Goal: Information Seeking & Learning: Check status

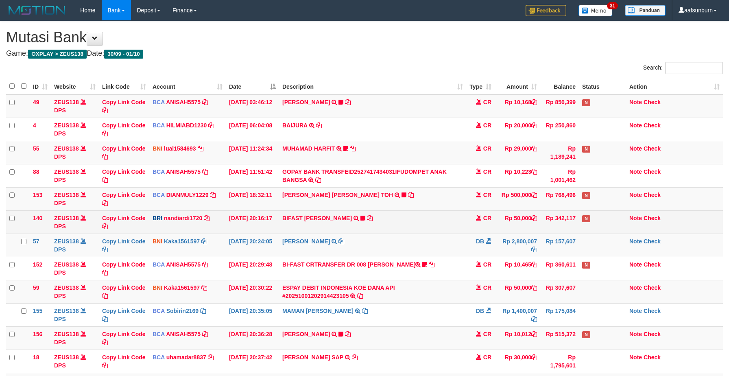
scroll to position [11, 0]
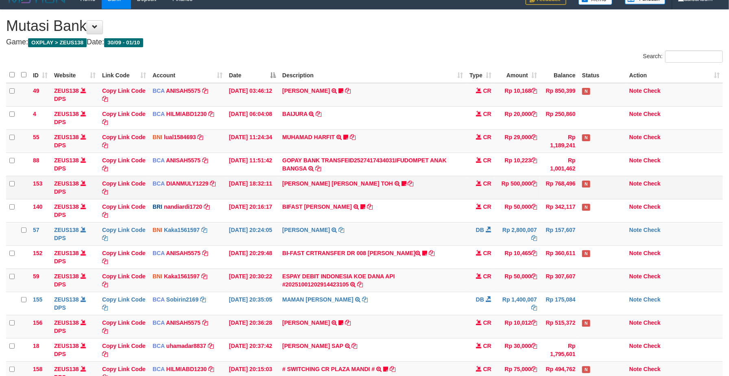
click at [359, 194] on td "CARINA OCTAVIA TOH TRSF E-BANKING CR 0110/FTSCY/WS95031 500000.00CARINA OCTAVIA…" at bounding box center [372, 187] width 187 height 23
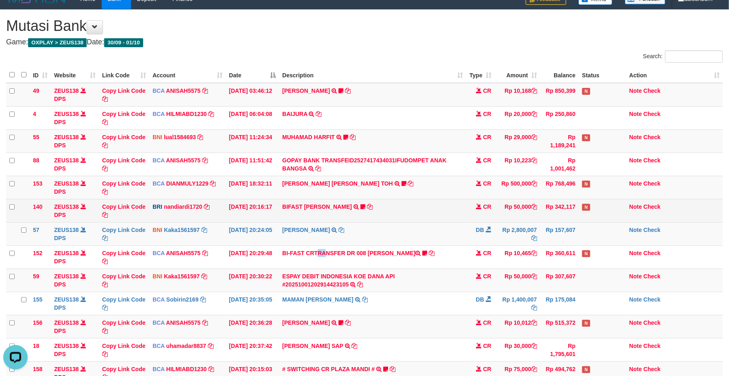
drag, startPoint x: 300, startPoint y: 252, endPoint x: 494, endPoint y: 201, distance: 201.4
click at [296, 254] on td "BI-FAST CRTRANSFER DR 008 AMRIA JUNIARTI Amriajrt https://prnt.sc/v8XresWDUdQt" at bounding box center [372, 256] width 187 height 23
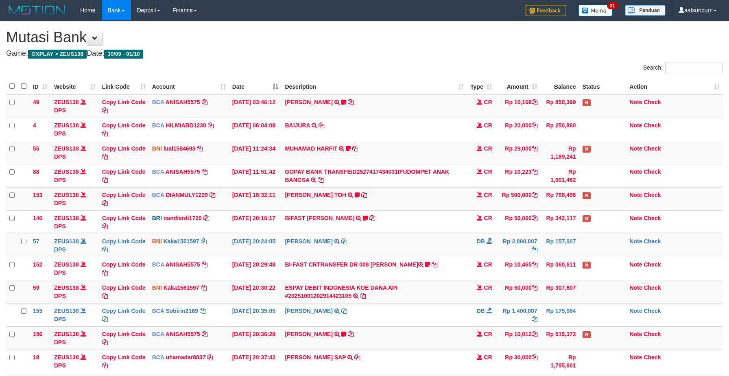
scroll to position [11, 0]
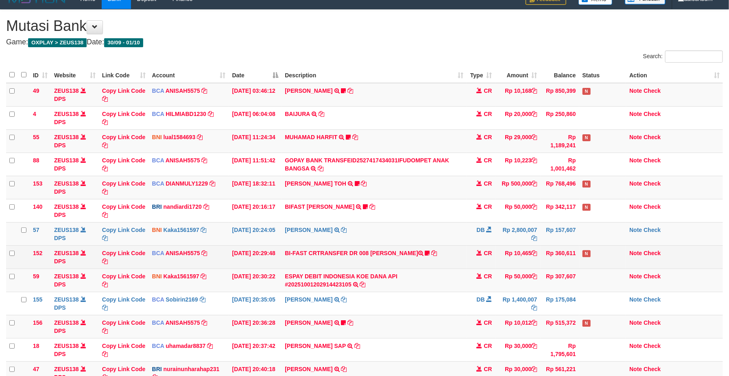
drag, startPoint x: 440, startPoint y: 265, endPoint x: 520, endPoint y: 265, distance: 80.6
click at [485, 265] on tr "152 ZEUS138 DPS Copy Link Code BCA ANISAH5575 DPS ANISAH mutasi_20251001_3827 |…" at bounding box center [364, 256] width 717 height 23
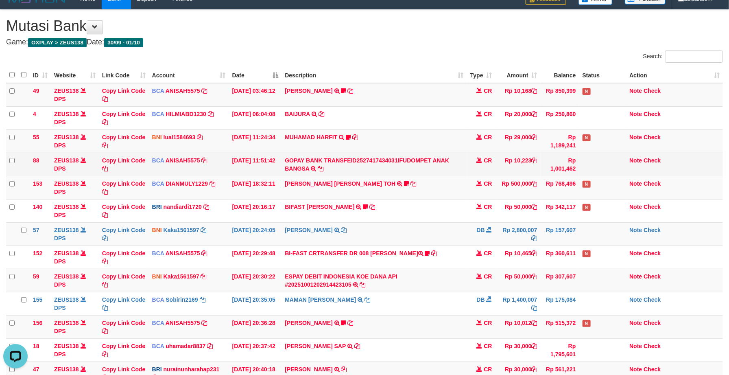
click at [314, 173] on td "GOPAY BANK TRANSFEID2527417434031IFUDOMPET ANAK BANGSA TRSF E-BANKING CR 0110/F…" at bounding box center [374, 164] width 185 height 23
click at [314, 171] on link at bounding box center [313, 168] width 5 height 7
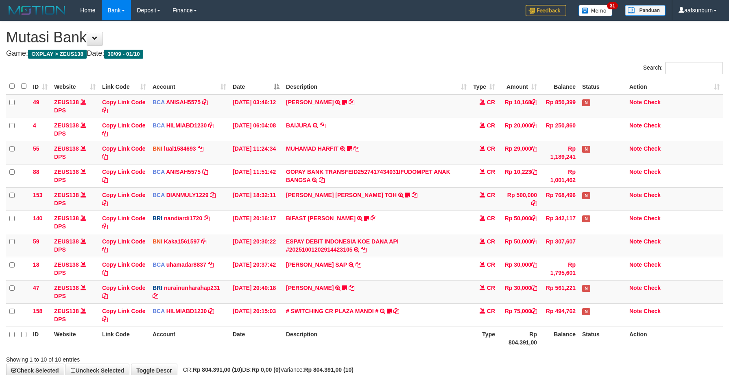
scroll to position [11, 0]
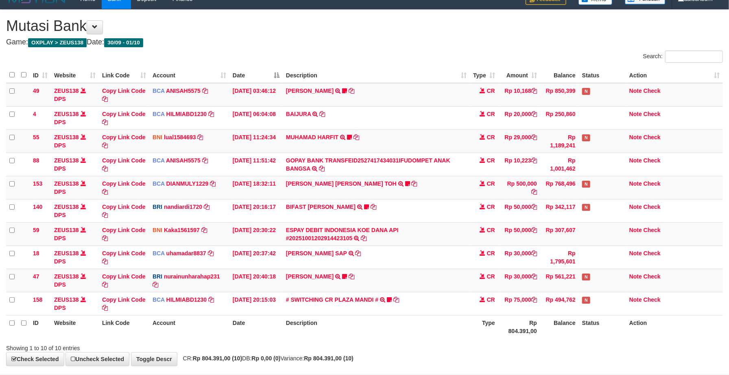
drag, startPoint x: 612, startPoint y: 147, endPoint x: 737, endPoint y: 168, distance: 126.7
click at [615, 147] on td "N" at bounding box center [602, 140] width 47 height 23
click at [516, 279] on td "Rp 30,000" at bounding box center [520, 280] width 42 height 23
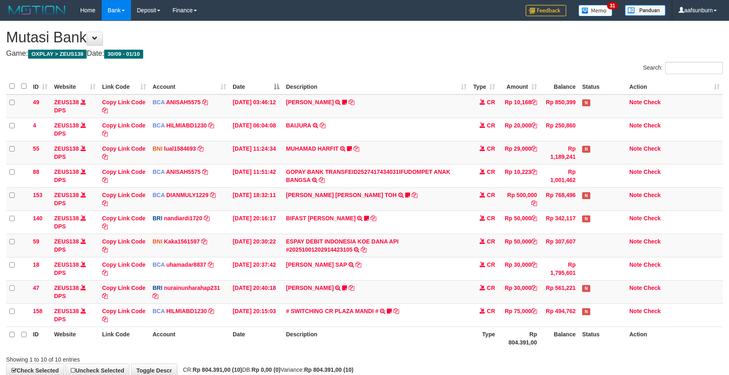
scroll to position [11, 0]
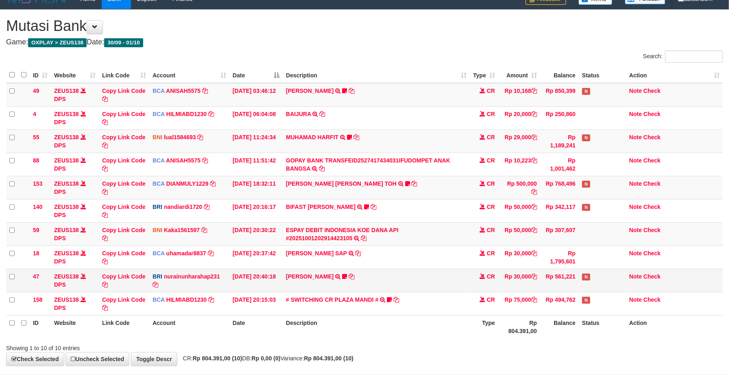
click at [519, 273] on td "Rp 30,000" at bounding box center [520, 280] width 42 height 23
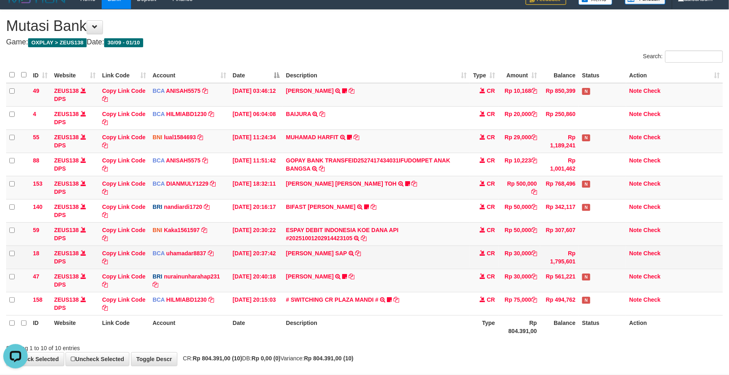
click at [518, 261] on td "Rp 30,000" at bounding box center [520, 256] width 42 height 23
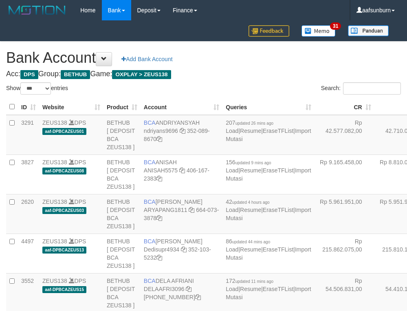
select select "***"
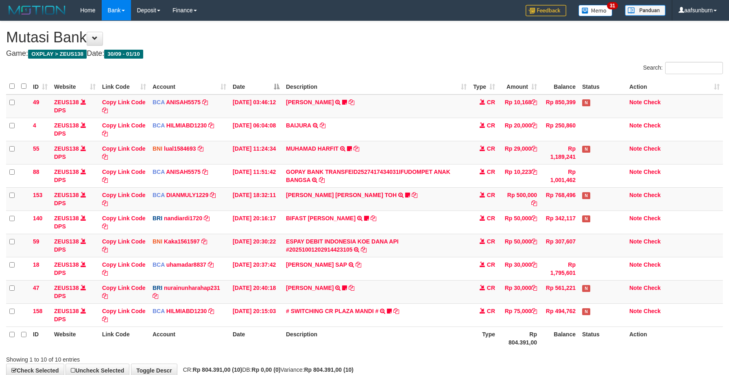
click at [518, 264] on td "Rp 30,000" at bounding box center [520, 268] width 42 height 23
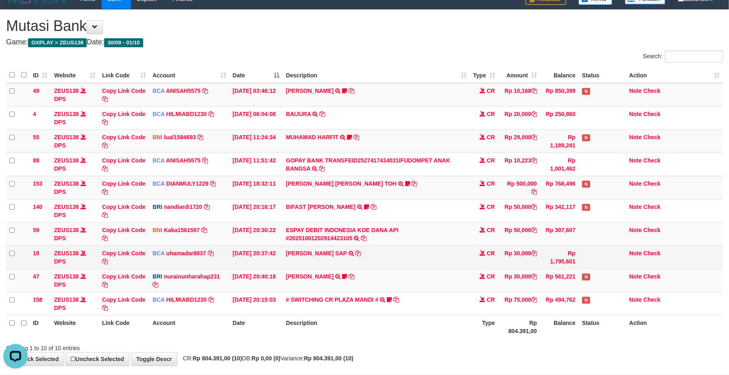
click at [409, 256] on td "MUHAMMAD FEBRY SAP TRSF E-BANKING CR 0110/FTSCY/WS95031 30000.00MUHAMMAD FEBRY …" at bounding box center [376, 256] width 187 height 23
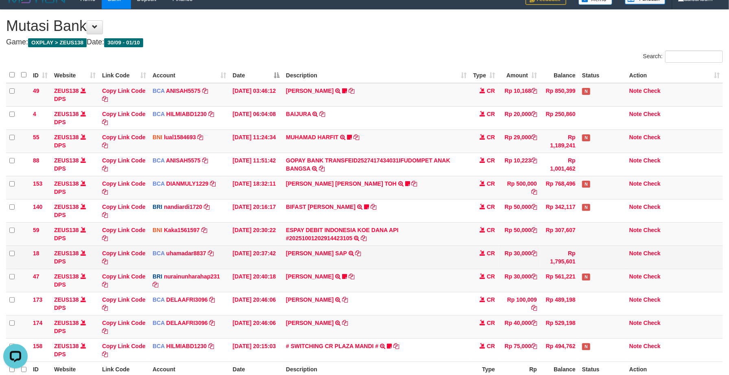
drag, startPoint x: 418, startPoint y: 268, endPoint x: 425, endPoint y: 268, distance: 7.7
click at [419, 268] on td "MUHAMMAD FEBRY SAP TRSF E-BANKING CR 0110/FTSCY/WS95031 30000.00MUHAMMAD FEBRY …" at bounding box center [376, 256] width 187 height 23
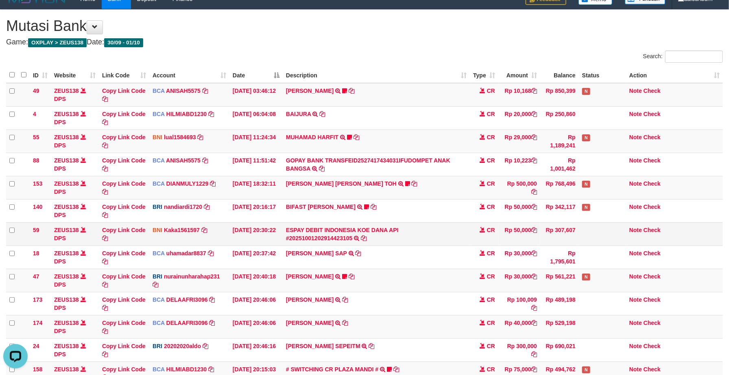
drag, startPoint x: 494, startPoint y: 241, endPoint x: 488, endPoint y: 238, distance: 6.4
click at [494, 241] on td "CR" at bounding box center [484, 233] width 28 height 23
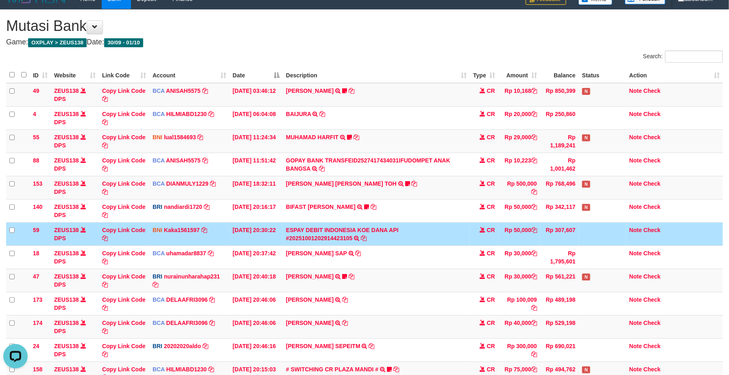
click at [488, 238] on td "CR" at bounding box center [484, 233] width 28 height 23
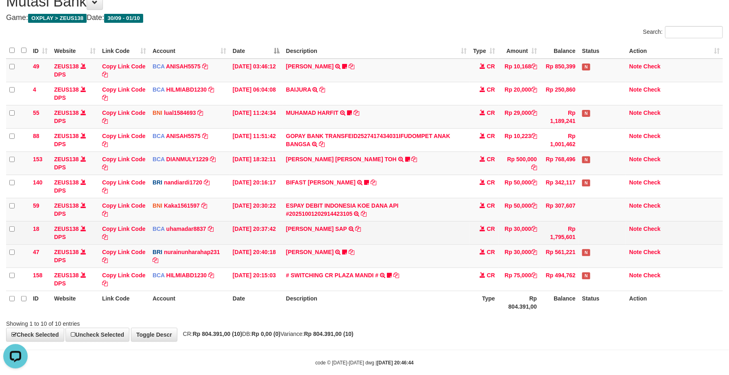
scroll to position [50, 0]
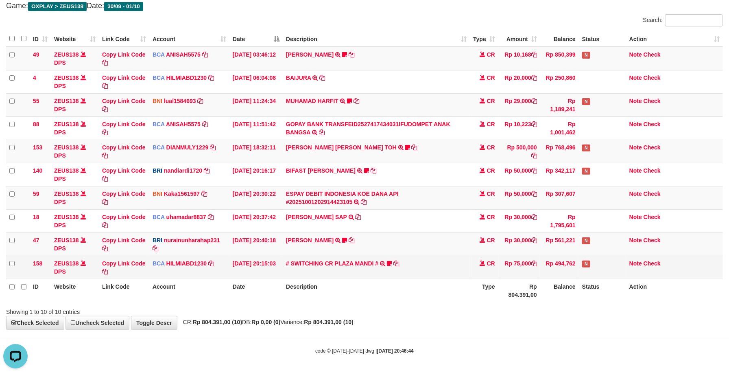
click at [562, 256] on td "Rp 494,762" at bounding box center [559, 267] width 39 height 23
click at [361, 269] on td "# SWITCHING CR PLAZA MANDI # SWITCHING CR TRF TUPARDI 008 PLAZA MANDI 185000420…" at bounding box center [376, 267] width 187 height 23
drag, startPoint x: 361, startPoint y: 269, endPoint x: 374, endPoint y: 264, distance: 13.9
click at [372, 265] on td "# SWITCHING CR PLAZA MANDI # SWITCHING CR TRF TUPARDI 008 PLAZA MANDI 185000420…" at bounding box center [376, 267] width 187 height 23
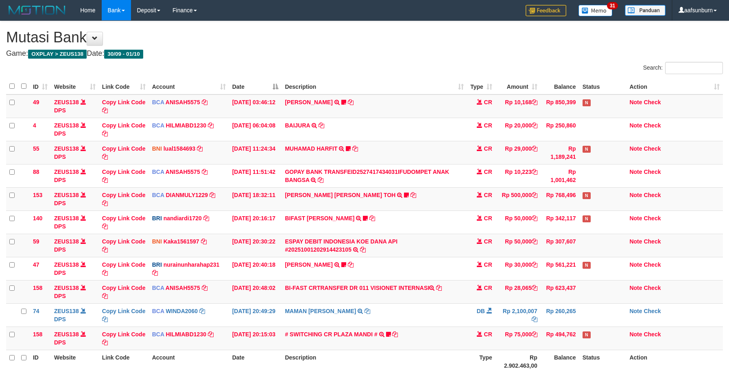
scroll to position [50, 0]
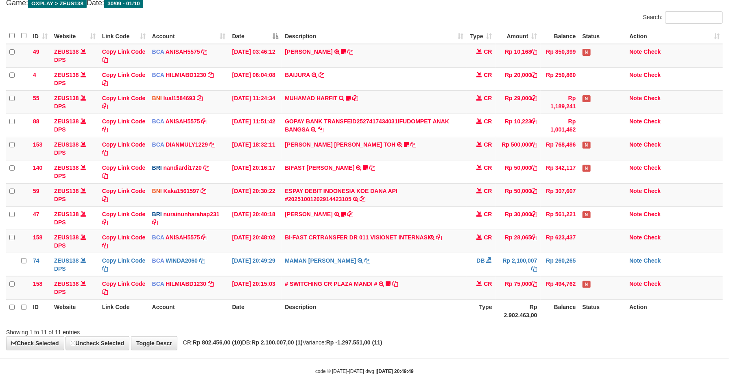
drag, startPoint x: 448, startPoint y: 260, endPoint x: 734, endPoint y: 248, distance: 285.6
click at [449, 260] on td "MAMAN AGUSTIAN TRSF E-BANKING DB 0110/FTSCY/WS95031 2100007.00MAMAN AGUSTIAN" at bounding box center [374, 264] width 185 height 23
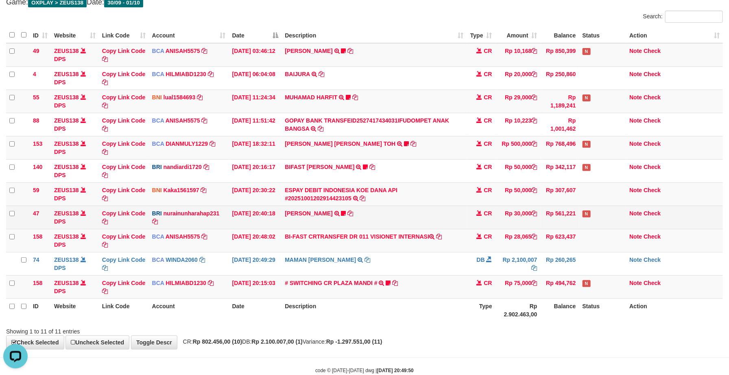
click at [453, 210] on td "RISAL WAHYUDI TRANSFER NBMB RISAL WAHYUDI TO NURAINUN HARAHAP KENNONG09" at bounding box center [374, 217] width 185 height 23
click at [455, 210] on td "RISAL WAHYUDI TRANSFER NBMB RISAL WAHYUDI TO NURAINUN HARAHAP KENNONG09" at bounding box center [374, 217] width 185 height 23
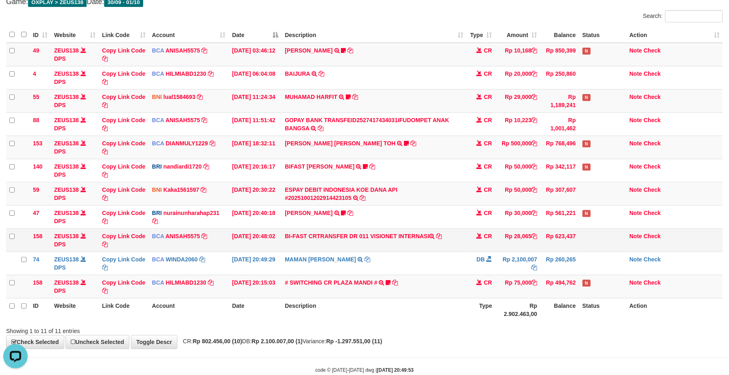
click at [479, 247] on td "CR" at bounding box center [481, 239] width 28 height 23
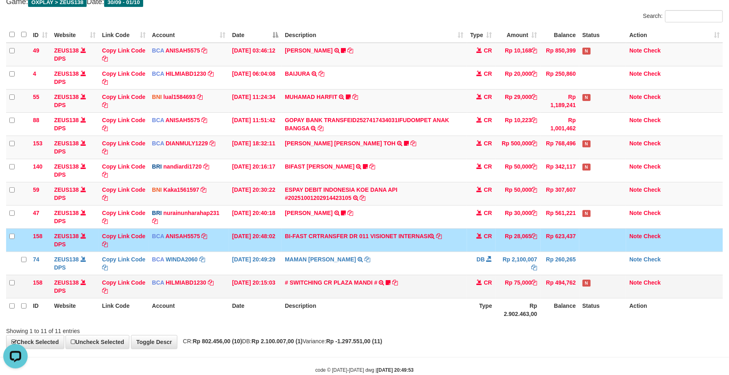
drag, startPoint x: 479, startPoint y: 247, endPoint x: 563, endPoint y: 298, distance: 98.6
click at [481, 249] on td "CR" at bounding box center [481, 239] width 28 height 23
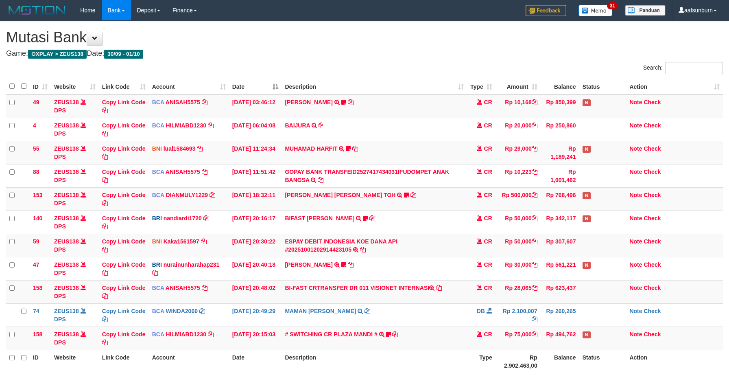
scroll to position [53, 0]
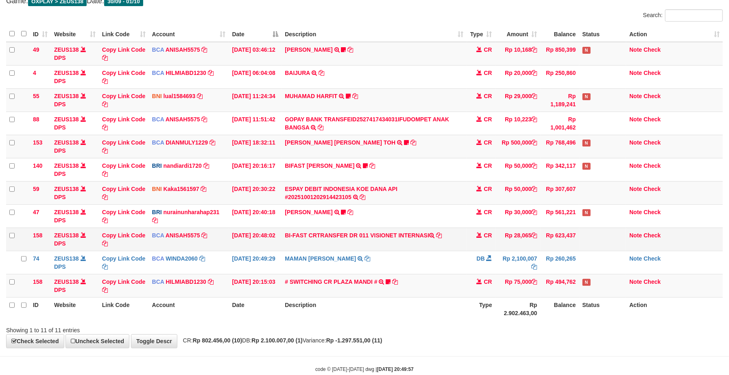
click at [491, 231] on td "CR" at bounding box center [481, 239] width 28 height 23
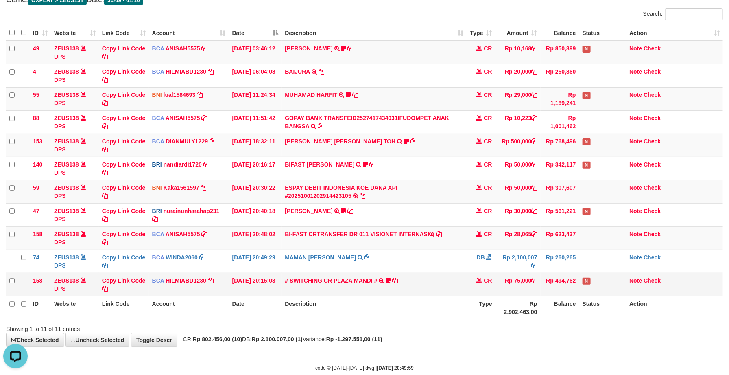
drag, startPoint x: 585, startPoint y: 270, endPoint x: 564, endPoint y: 272, distance: 20.9
click at [565, 273] on tr "74 ZEUS138 DPS Copy Link Code BCA WINDA2060 DPS WINDA mutasi_20251001_4644 | 74…" at bounding box center [364, 260] width 717 height 23
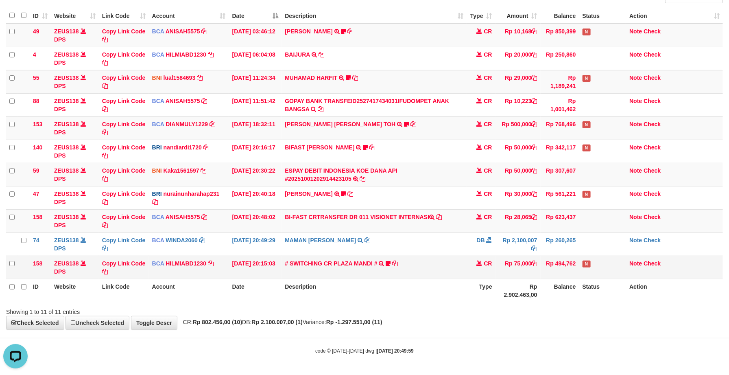
scroll to position [74, 0]
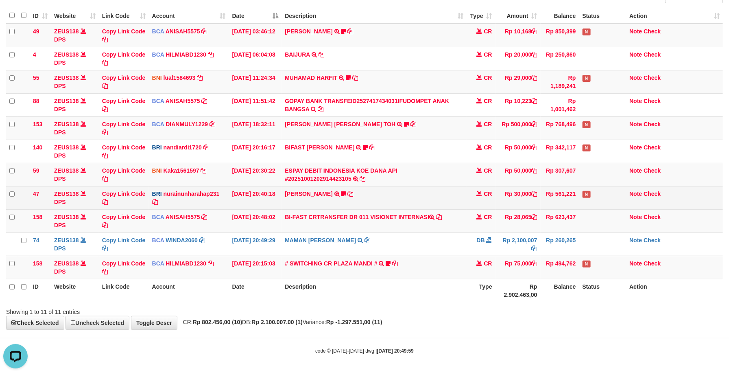
drag, startPoint x: 562, startPoint y: 184, endPoint x: 549, endPoint y: 195, distance: 16.8
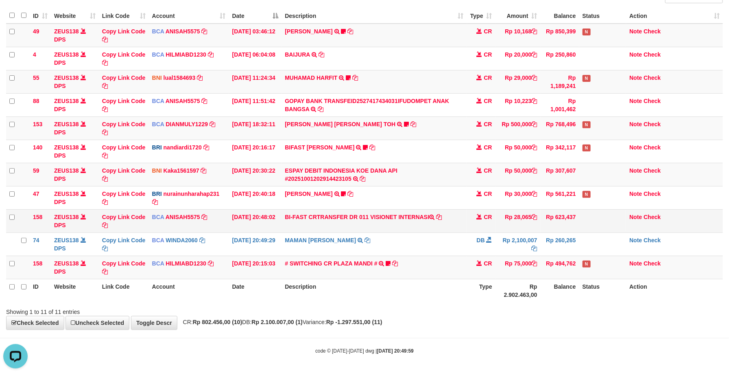
drag, startPoint x: 549, startPoint y: 195, endPoint x: 538, endPoint y: 228, distance: 35.5
click at [538, 228] on td "Rp 28,065" at bounding box center [518, 220] width 45 height 23
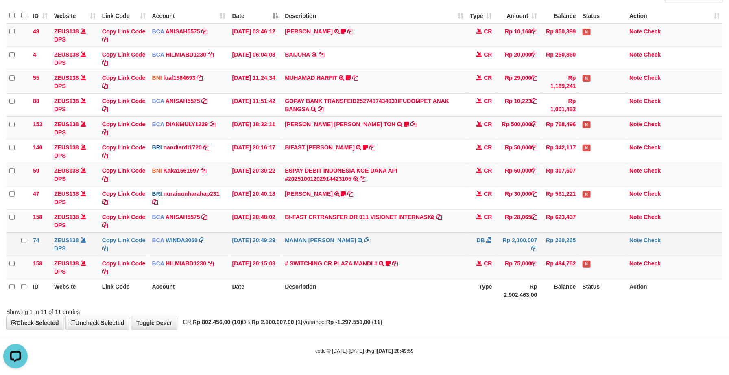
click at [403, 241] on td "MAMAN AGUSTIAN TRSF E-BANKING DB 0110/FTSCY/WS95031 2100007.00MAMAN AGUSTIAN" at bounding box center [374, 243] width 185 height 23
drag, startPoint x: 402, startPoint y: 241, endPoint x: 465, endPoint y: 252, distance: 64.1
click at [406, 241] on td "MAMAN AGUSTIAN TRSF E-BANKING DB 0110/FTSCY/WS95031 2100007.00MAMAN AGUSTIAN" at bounding box center [374, 243] width 185 height 23
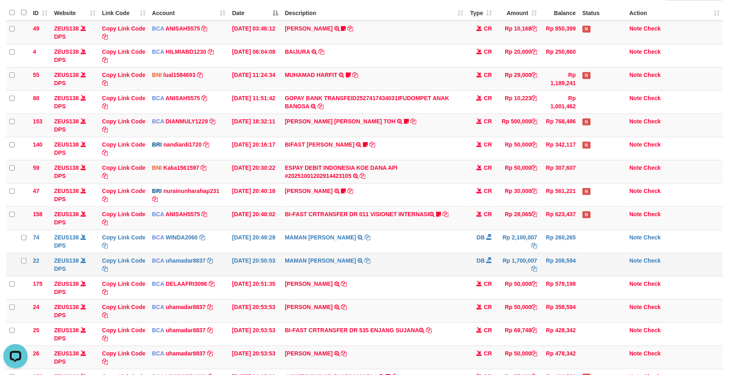
click at [526, 280] on td "Rp 50,000" at bounding box center [518, 287] width 45 height 23
click at [525, 275] on td "Rp 1,700,007" at bounding box center [518, 264] width 45 height 23
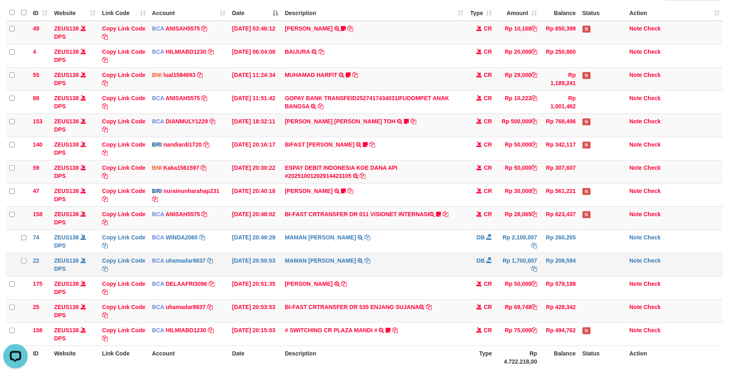
click at [527, 257] on td "Rp 1,700,007" at bounding box center [518, 264] width 45 height 23
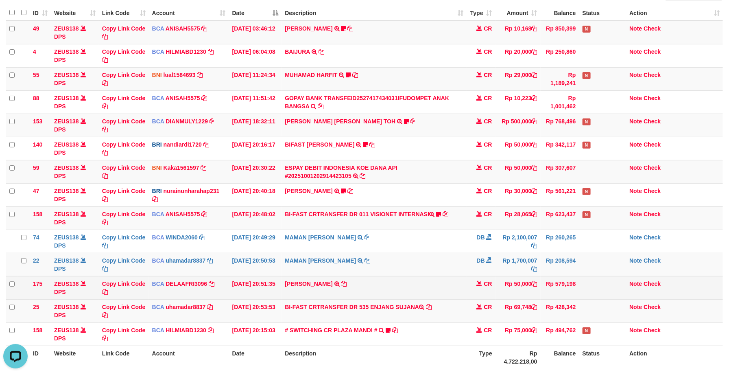
drag, startPoint x: 469, startPoint y: 245, endPoint x: 492, endPoint y: 293, distance: 53.9
click at [470, 244] on td "DB" at bounding box center [481, 241] width 28 height 23
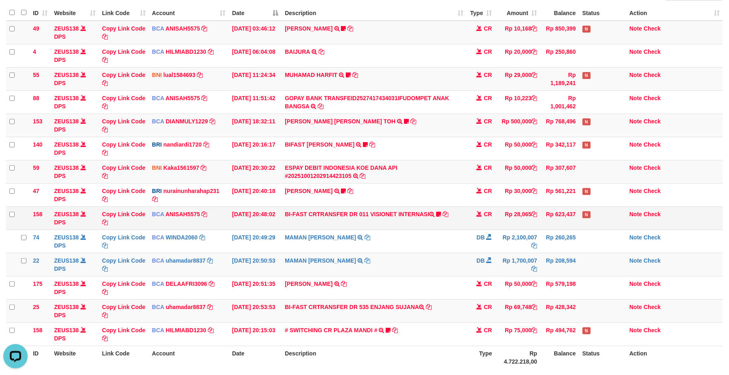
drag, startPoint x: 347, startPoint y: 219, endPoint x: 349, endPoint y: 215, distance: 4.2
click at [346, 218] on td "BI-FAST CRTRANSFER DR 011 VISIONET INTERNASI ID Seblak68 [URL][DOMAIN_NAME]" at bounding box center [374, 217] width 185 height 23
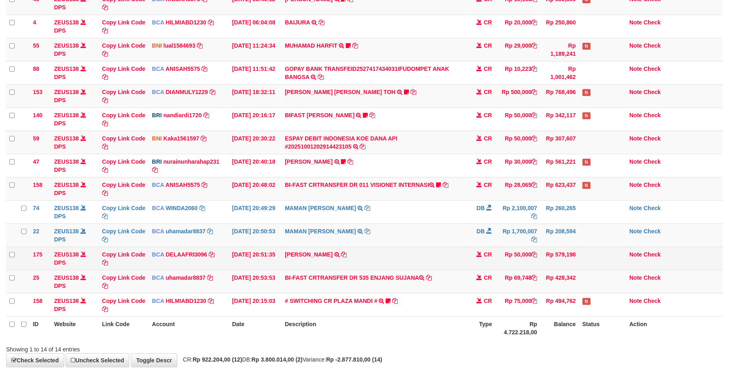
click at [423, 250] on td "RIDWAN SAPUT TRSF E-BANKING CR 0110/FTSCY/WS95051 50000.002025100144828472 TRFD…" at bounding box center [374, 258] width 185 height 23
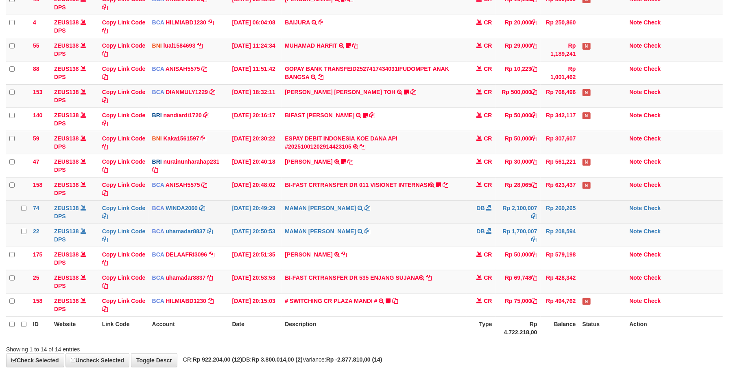
scroll to position [74, 0]
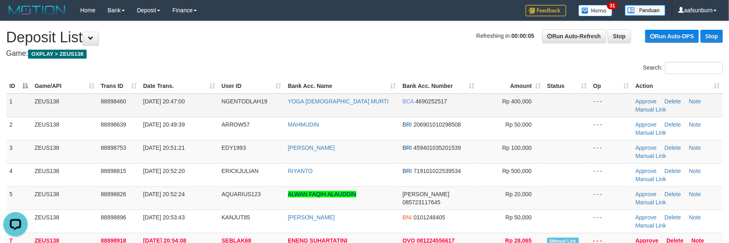
click at [579, 99] on td at bounding box center [567, 106] width 46 height 24
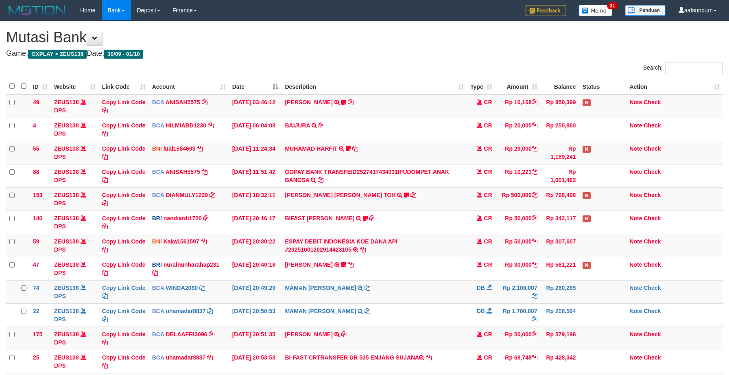
scroll to position [103, 0]
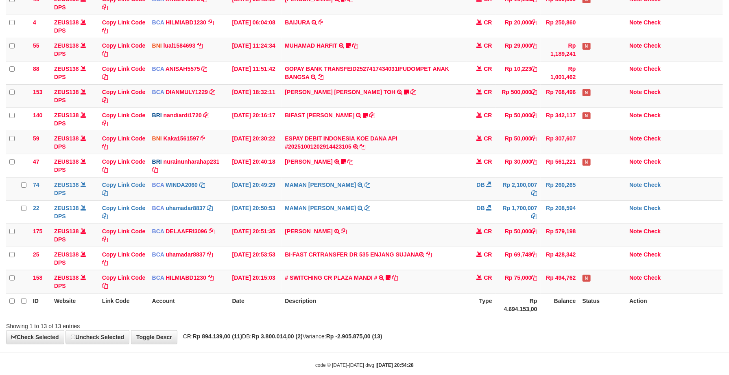
click at [435, 245] on td "[PERSON_NAME] TRSF E-BANKING CR 0110/FTSCY/WS95051 50000.002025100144828472 TRF…" at bounding box center [374, 234] width 185 height 23
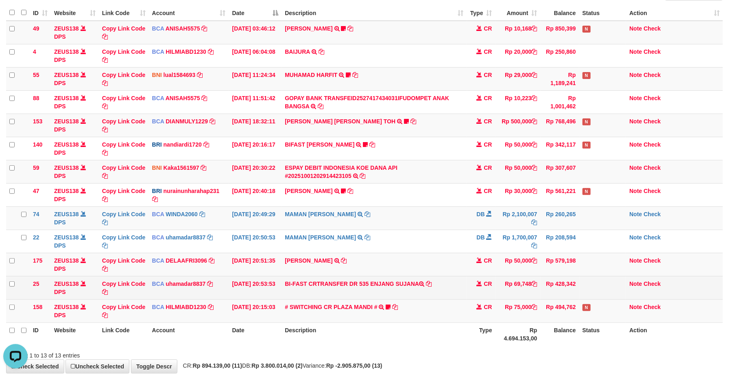
click at [387, 282] on td "BI-FAST CRTRANSFER DR 535 ENJANG SUJANA" at bounding box center [374, 287] width 185 height 23
drag, startPoint x: 387, startPoint y: 282, endPoint x: 407, endPoint y: 280, distance: 19.7
click at [407, 280] on td "BI-FAST CRTRANSFER DR 535 ENJANG SUJANA" at bounding box center [374, 287] width 185 height 23
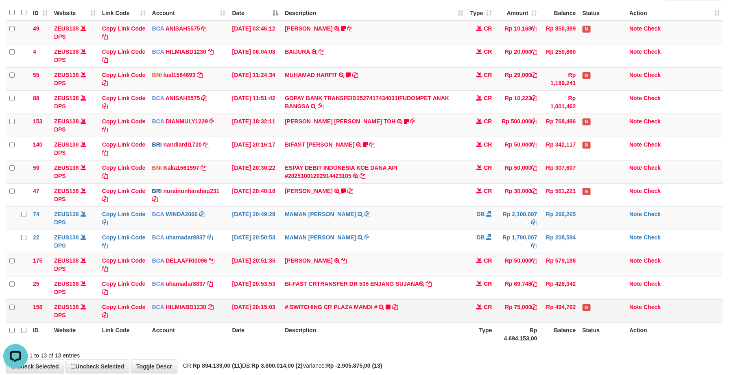
copy td "ENJANG SUJANA"
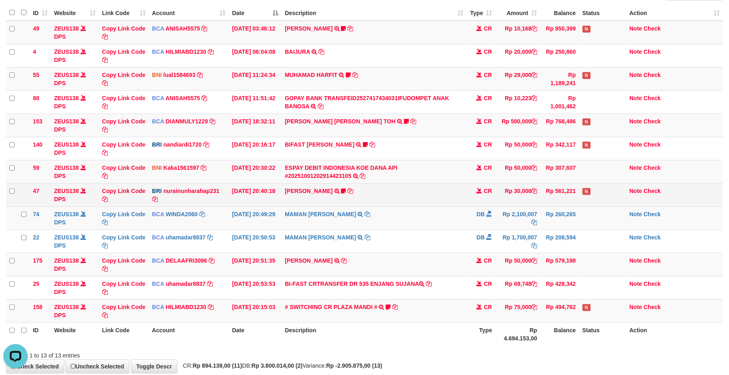
click at [444, 195] on td "RISAL WAHYUDI TRANSFER NBMB RISAL WAHYUDI TO NURAINUN HARAHAP KENNONG09" at bounding box center [374, 194] width 185 height 23
click at [428, 193] on td "RISAL WAHYUDI TRANSFER NBMB RISAL WAHYUDI TO NURAINUN HARAHAP KENNONG09" at bounding box center [374, 194] width 185 height 23
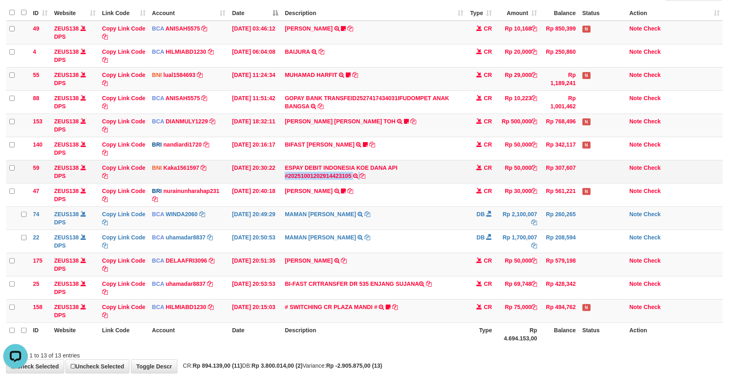
drag, startPoint x: 430, startPoint y: 175, endPoint x: 426, endPoint y: 170, distance: 5.8
click at [427, 170] on td "ESPAY DEBIT INDONESIA KOE DANA API #20251001202914423105 TRANSFER DARI ESPAY DE…" at bounding box center [374, 171] width 185 height 23
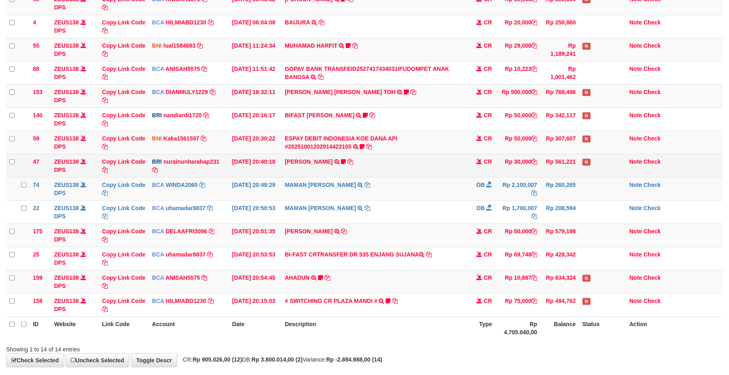
scroll to position [74, 0]
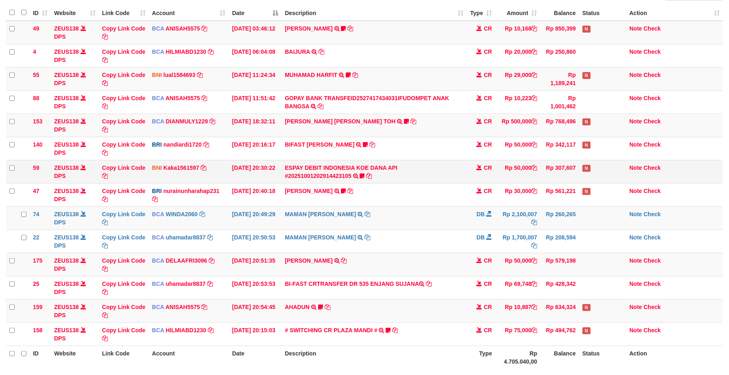
click at [436, 178] on td "ESPAY DEBIT INDONESIA KOE DANA API #20251001202914423105 TRANSFER DARI ESPAY DE…" at bounding box center [374, 171] width 185 height 23
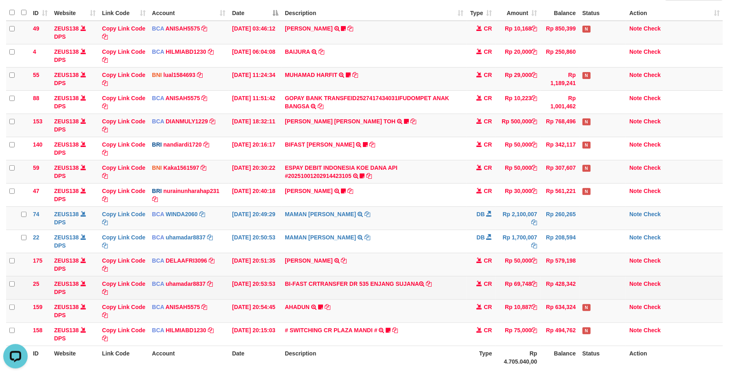
click at [581, 280] on td at bounding box center [603, 287] width 47 height 23
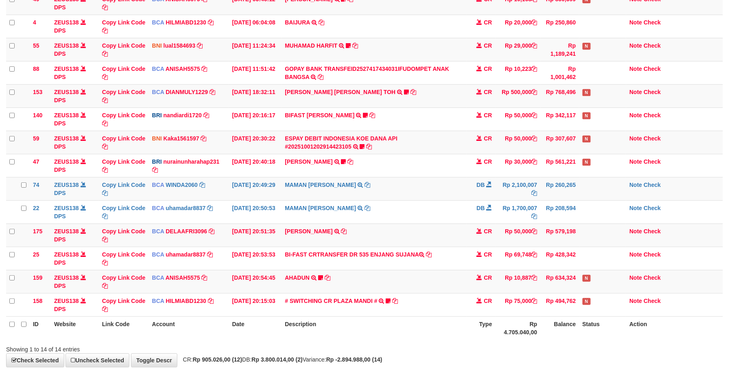
scroll to position [74, 0]
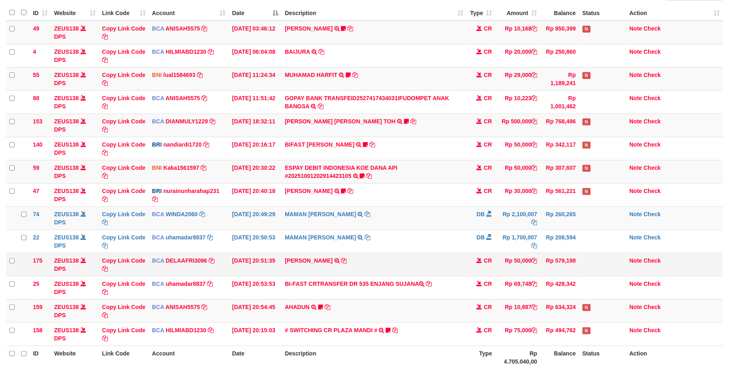
click at [584, 272] on td at bounding box center [603, 264] width 47 height 23
click at [586, 269] on td at bounding box center [603, 264] width 47 height 23
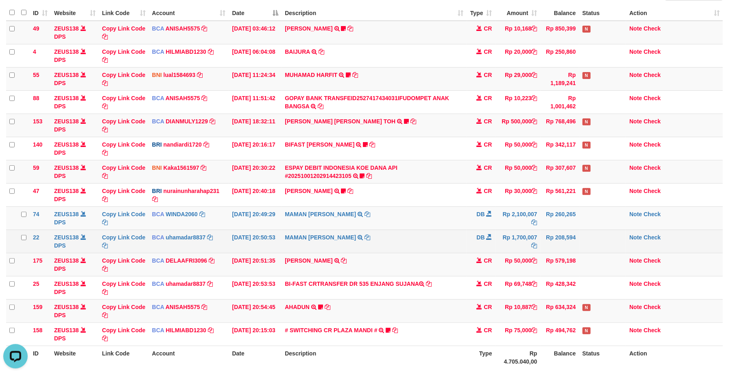
click at [584, 253] on td at bounding box center [603, 241] width 47 height 23
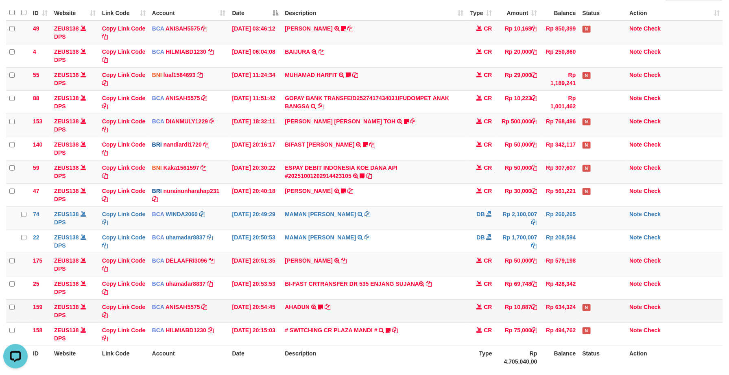
click at [532, 318] on td "Rp 10,887" at bounding box center [518, 310] width 45 height 23
click at [534, 318] on td "Rp 10,887" at bounding box center [518, 310] width 45 height 23
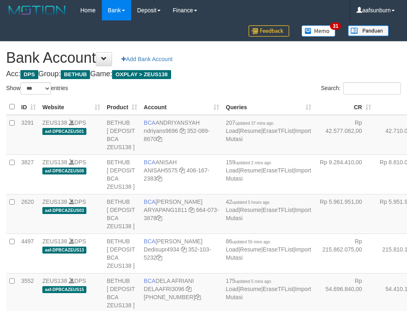
select select "***"
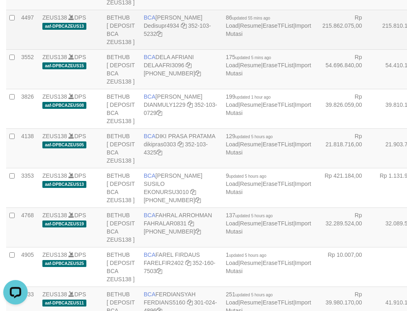
click at [374, 49] on td "Rp 215.810.182,00" at bounding box center [404, 29] width 60 height 39
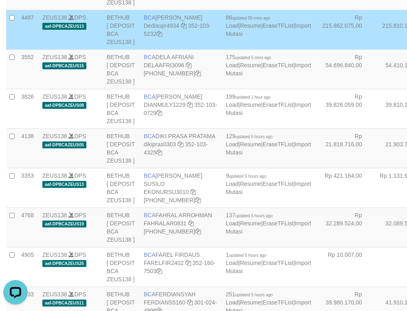
scroll to position [2074, 0]
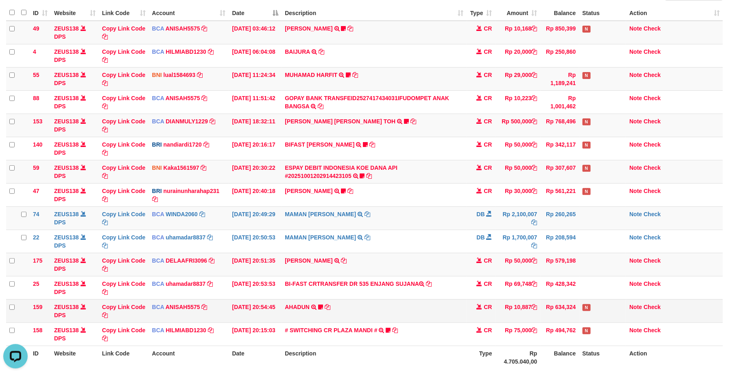
click at [537, 312] on td "Rp 10,887" at bounding box center [518, 310] width 45 height 23
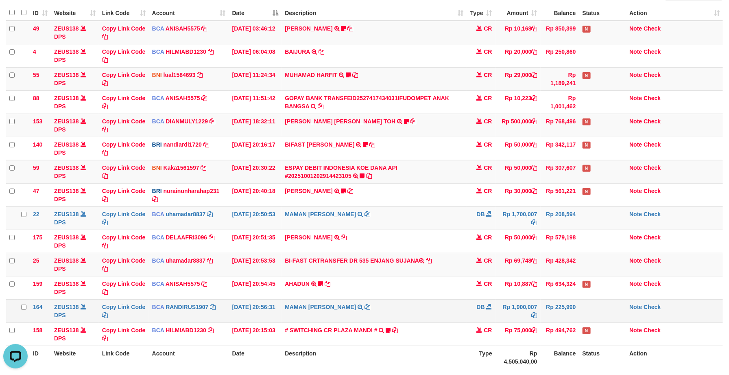
click at [542, 317] on td "Rp 225,990" at bounding box center [560, 310] width 39 height 23
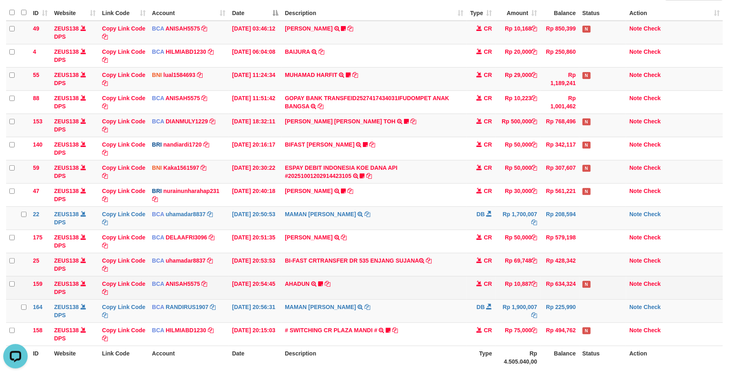
click at [348, 293] on td "AHADUN TRSF E-BANKING CR 0110/FTSCY/WS95051 10887.002025100187042126 TRFDN-AHAD…" at bounding box center [374, 287] width 185 height 23
click at [353, 289] on td "AHADUN TRSF E-BANKING CR 0110/FTSCY/WS95051 10887.002025100187042126 TRFDN-AHAD…" at bounding box center [374, 287] width 185 height 23
click at [352, 287] on td "AHADUN TRSF E-BANKING CR 0110/FTSCY/WS95051 10887.002025100187042126 TRFDN-AHAD…" at bounding box center [374, 287] width 185 height 23
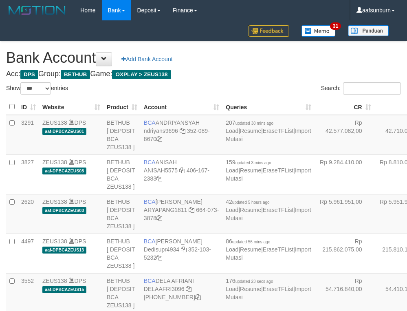
select select "***"
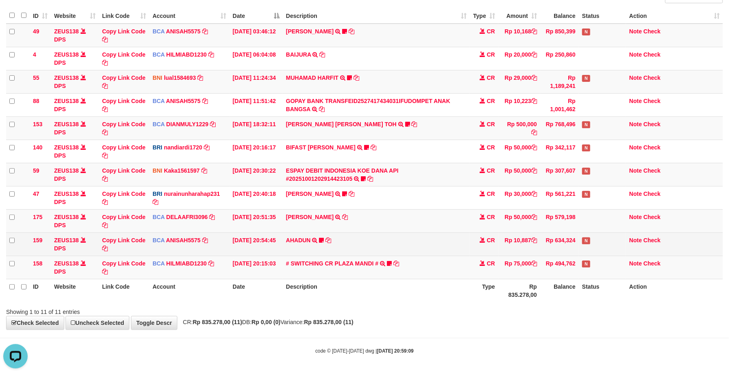
click at [538, 253] on td "Rp 10,887" at bounding box center [520, 243] width 42 height 23
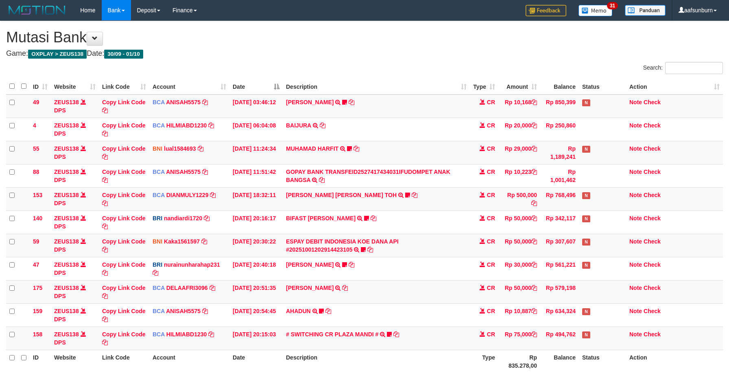
scroll to position [74, 0]
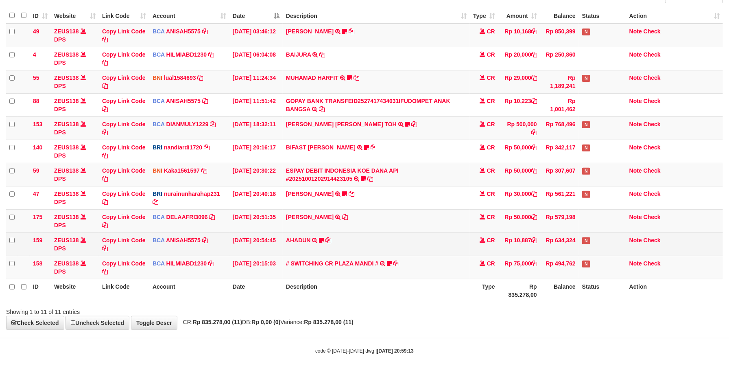
click at [464, 236] on td "AHADUN TRSF E-BANKING CR 0110/FTSCY/WS95051 10887.002025100187042126 TRFDN-AHAD…" at bounding box center [376, 243] width 187 height 23
click at [533, 252] on td "Rp 10,887" at bounding box center [520, 243] width 42 height 23
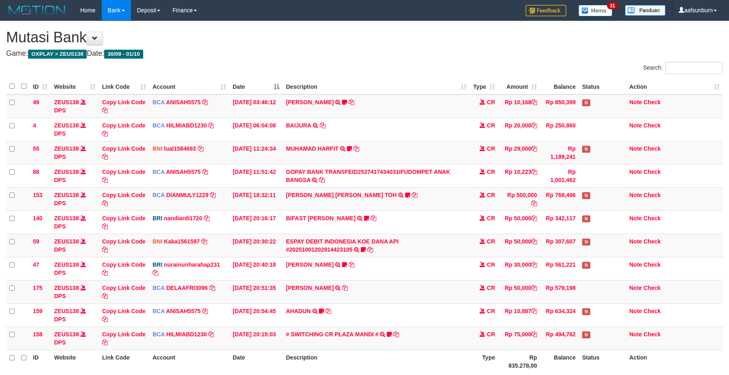
scroll to position [74, 0]
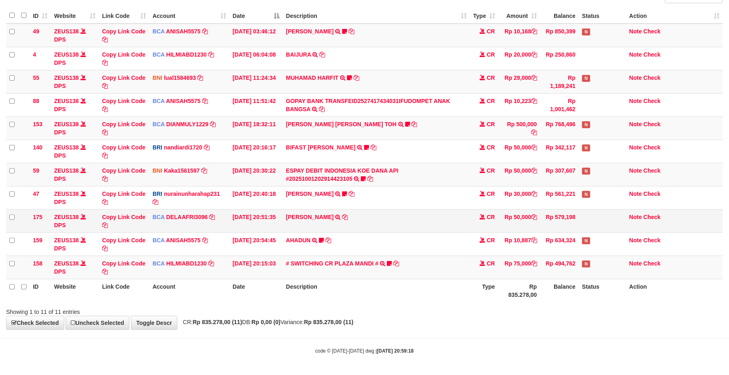
click at [439, 228] on td "RIDWAN SAPUT TRSF E-BANKING CR 0110/FTSCY/WS95051 50000.002025100144828472 TRFD…" at bounding box center [376, 220] width 187 height 23
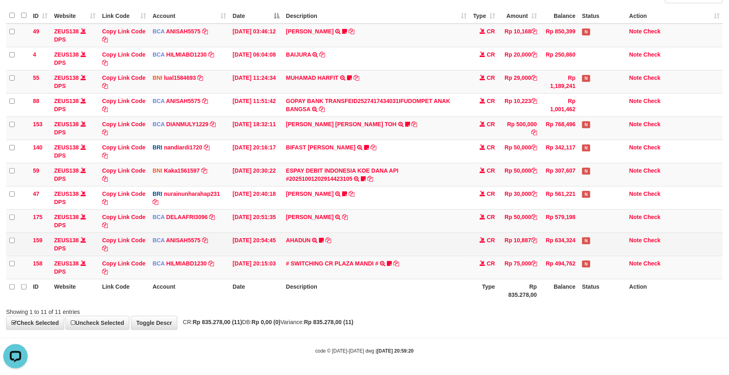
click at [409, 235] on td "AHADUN TRSF E-BANKING CR 0110/FTSCY/WS95051 10887.002025100187042126 TRFDN-AHAD…" at bounding box center [376, 243] width 187 height 23
click at [400, 239] on td "AHADUN TRSF E-BANKING CR 0110/FTSCY/WS95051 10887.002025100187042126 TRFDN-AHAD…" at bounding box center [376, 243] width 187 height 23
click at [388, 237] on td "AHADUN TRSF E-BANKING CR 0110/FTSCY/WS95051 10887.002025100187042126 TRFDN-AHAD…" at bounding box center [376, 243] width 187 height 23
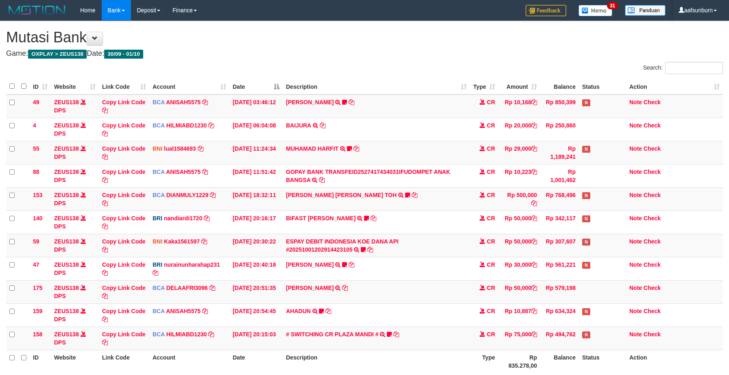
scroll to position [74, 0]
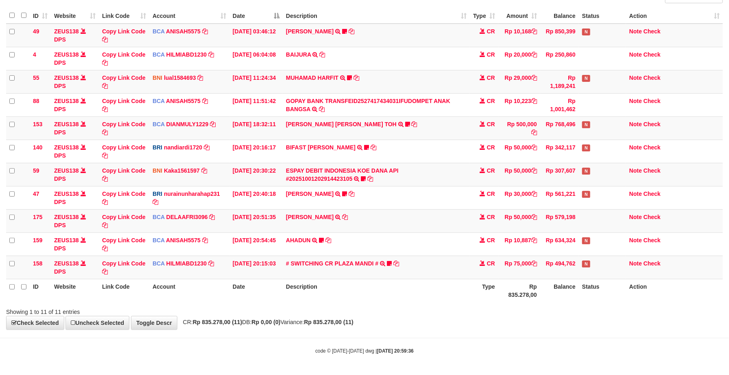
click at [382, 223] on td "RIDWAN SAPUT TRSF E-BANKING CR 0110/FTSCY/WS95051 50000.002025100144828472 TRFD…" at bounding box center [376, 220] width 187 height 23
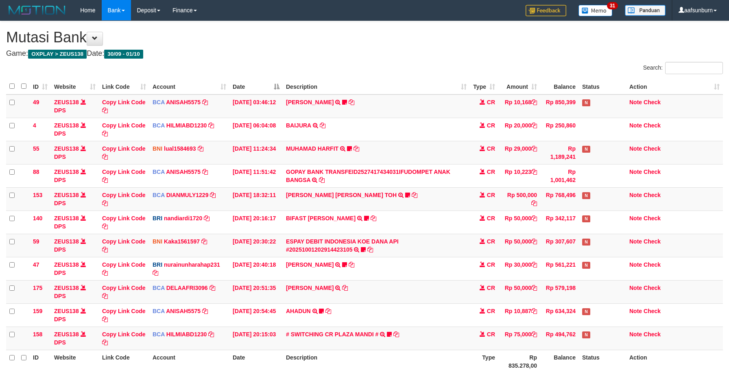
scroll to position [74, 0]
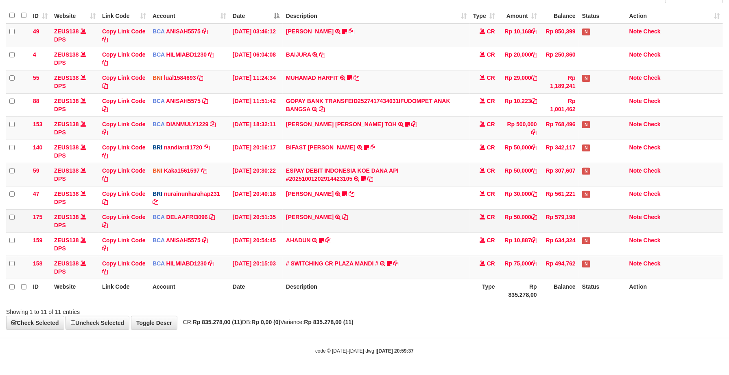
click at [382, 230] on td "RIDWAN SAPUT TRSF E-BANKING CR 0110/FTSCY/WS95051 50000.002025100144828472 TRFD…" at bounding box center [376, 220] width 187 height 23
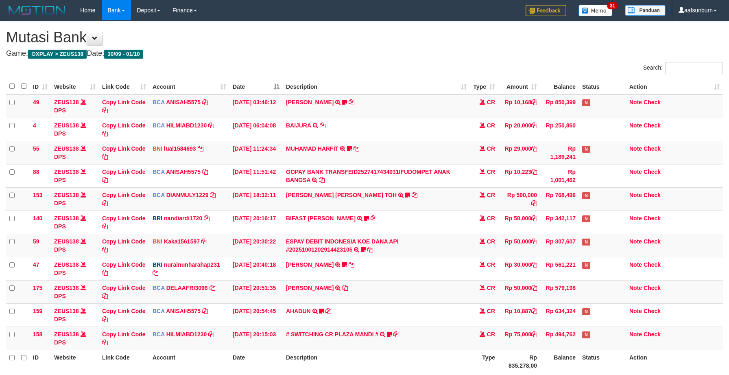
scroll to position [74, 0]
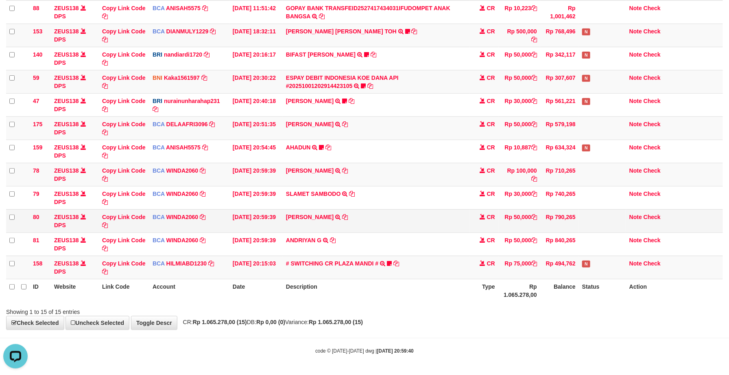
scroll to position [167, 0]
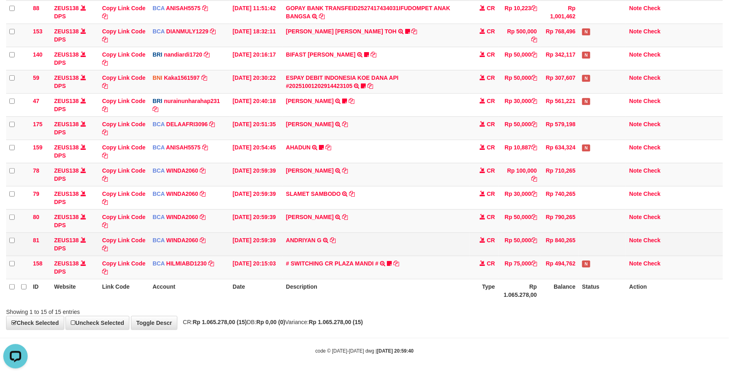
click at [378, 245] on td "ANDRIYAN G TRSF E-BANKING CR 0110/FTSCY/WS95271 50000.00ANDRIYAN G" at bounding box center [376, 243] width 187 height 23
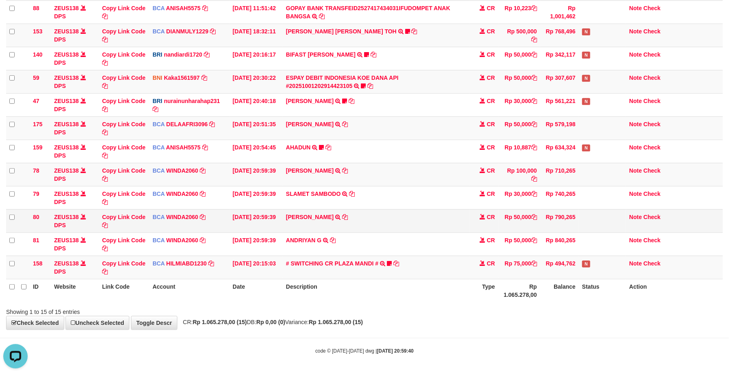
click at [398, 227] on td "MARTIN DAVID TRSF E-BANKING CR 0110/FTSCY/WS95051 50000.002025100122372650 TRFD…" at bounding box center [376, 220] width 187 height 23
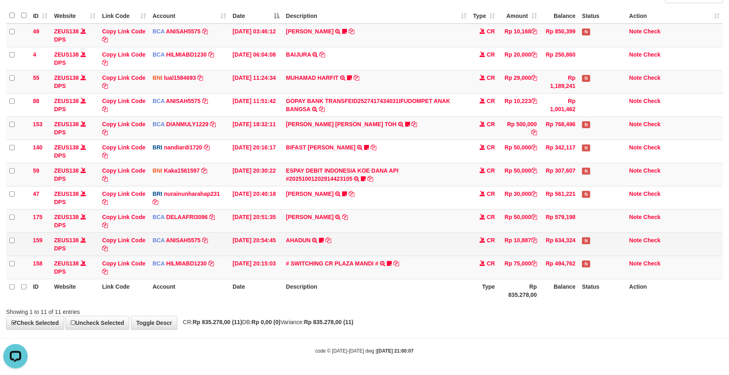
click at [392, 238] on td "AHADUN TRSF E-BANKING CR 0110/FTSCY/WS95051 10887.002025100187042126 TRFDN-AHAD…" at bounding box center [376, 243] width 187 height 23
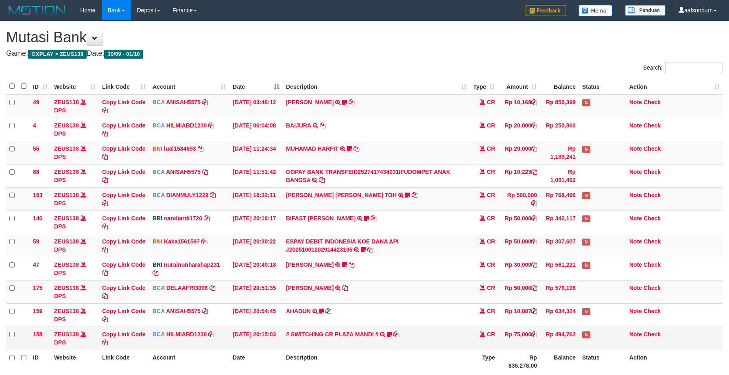
scroll to position [74, 0]
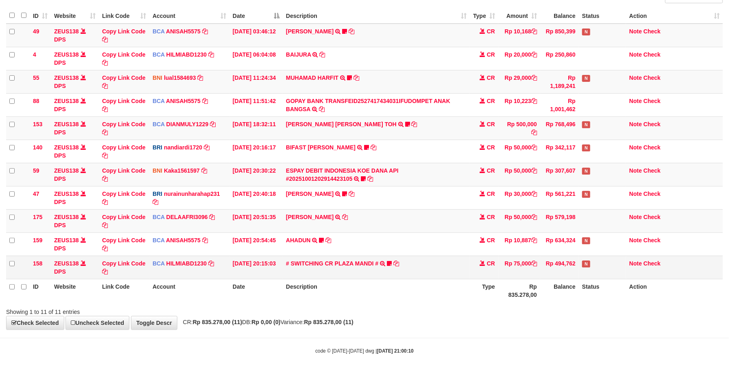
click at [583, 276] on td "N" at bounding box center [602, 267] width 47 height 23
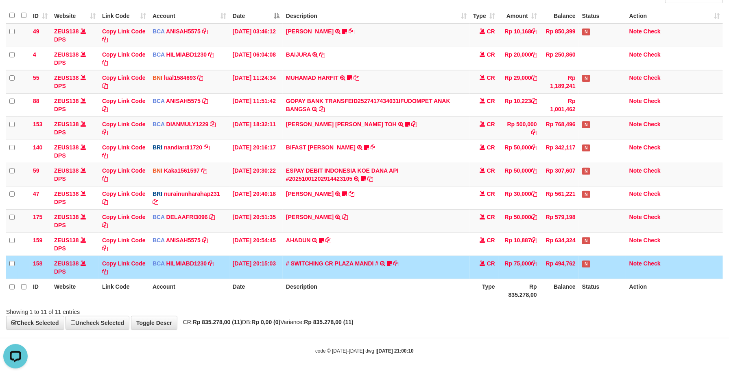
scroll to position [0, 0]
click at [579, 295] on th "Status" at bounding box center [602, 290] width 47 height 23
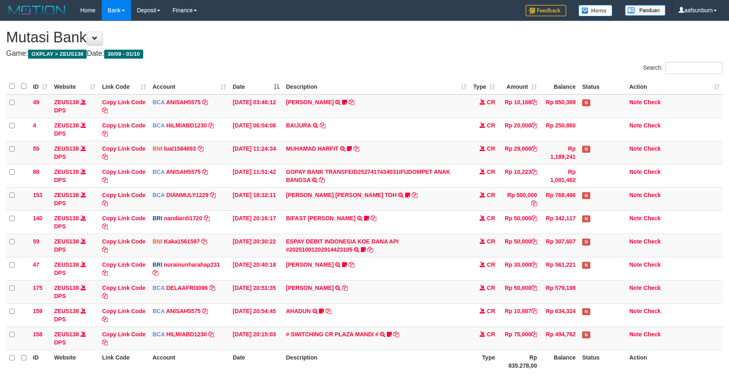
scroll to position [74, 0]
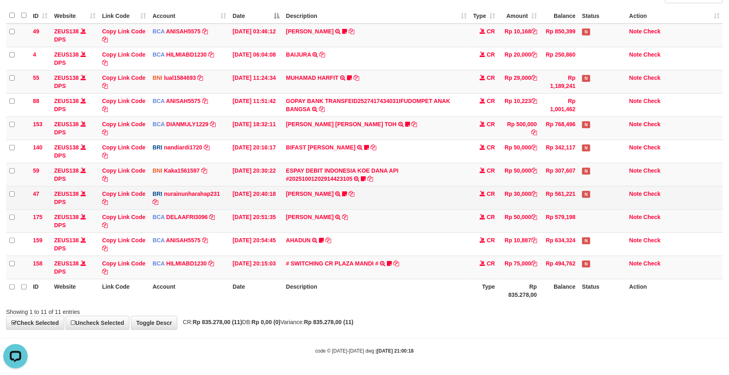
click at [422, 192] on td "RISAL WAHYUDI TRANSFER NBMB RISAL WAHYUDI TO NURAINUN HARAHAP KENNONG09" at bounding box center [376, 197] width 187 height 23
click at [421, 190] on td "RISAL WAHYUDI TRANSFER NBMB RISAL WAHYUDI TO NURAINUN HARAHAP KENNONG09" at bounding box center [376, 197] width 187 height 23
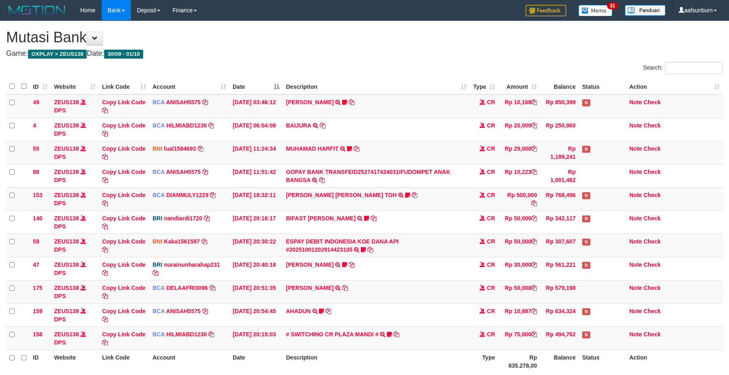
scroll to position [74, 0]
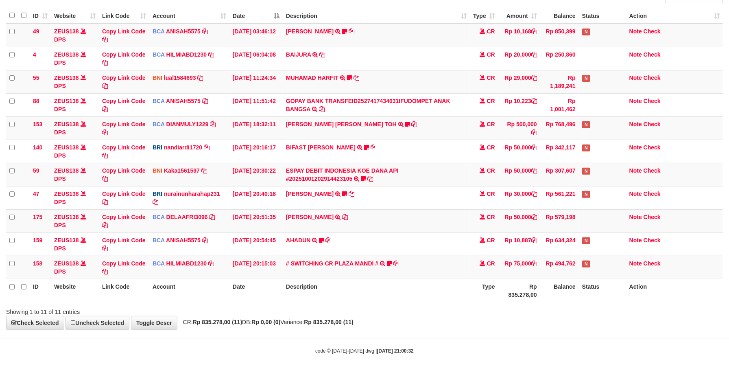
click at [416, 188] on td "[PERSON_NAME] TRANSFER NBMB [PERSON_NAME] TO NURAINUN HARAHAP KENNONG09" at bounding box center [376, 197] width 187 height 23
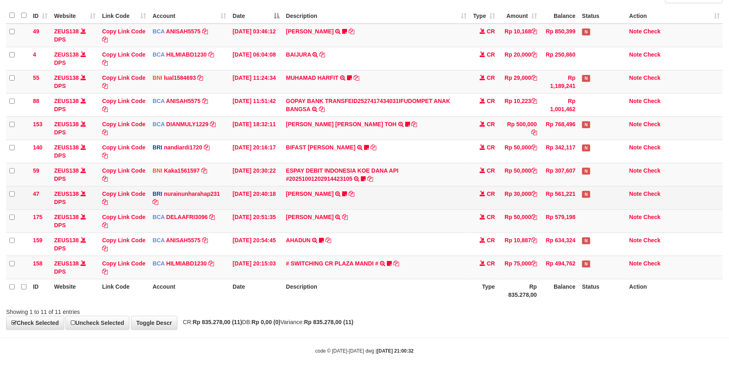
click at [415, 186] on td "[PERSON_NAME] TRANSFER NBMB [PERSON_NAME] TO NURAINUN HARAHAP KENNONG09" at bounding box center [376, 197] width 187 height 23
